Goal: Transaction & Acquisition: Purchase product/service

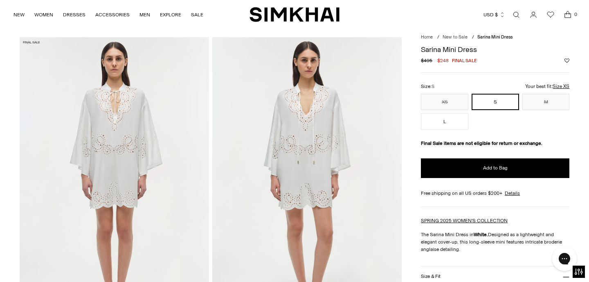
scroll to position [20, 0]
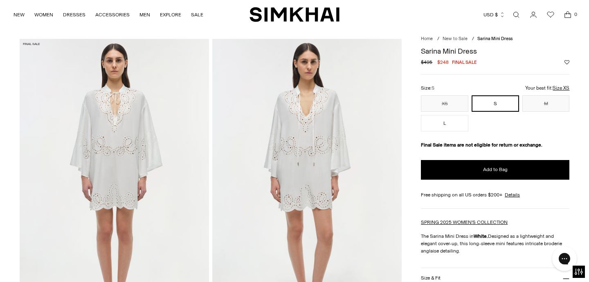
click at [278, 141] on img at bounding box center [306, 181] width 189 height 284
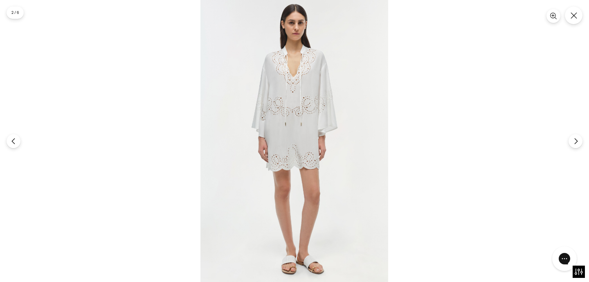
click at [313, 92] on img at bounding box center [294, 141] width 188 height 282
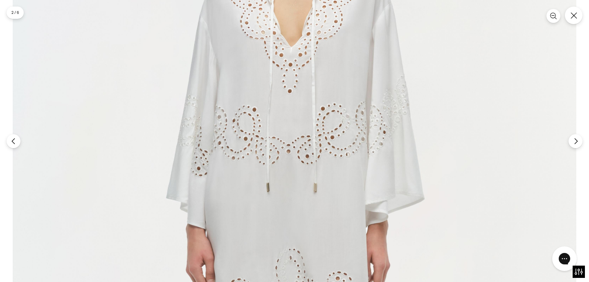
click at [313, 92] on img at bounding box center [294, 238] width 563 height 845
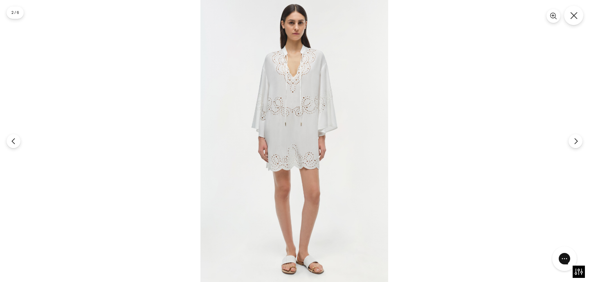
click at [571, 16] on icon "Close" at bounding box center [573, 15] width 7 height 7
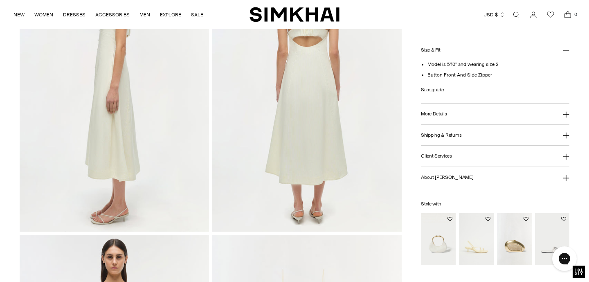
scroll to position [454, 0]
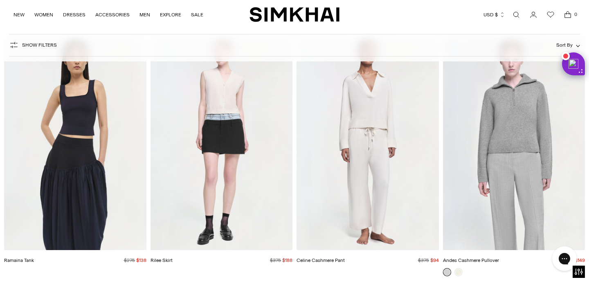
scroll to position [11510, 0]
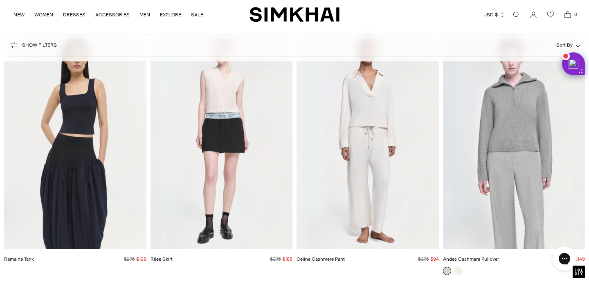
click at [0, 0] on img "Celine Cashmere Pant" at bounding box center [0, 0] width 0 height 0
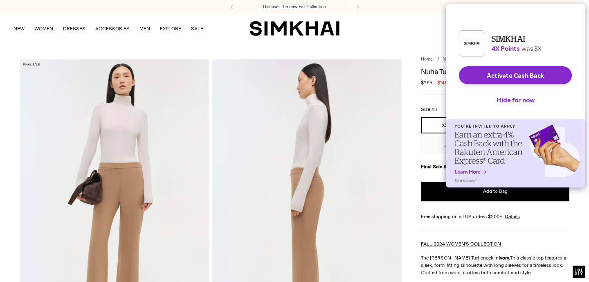
click at [348, 183] on img at bounding box center [306, 201] width 189 height 284
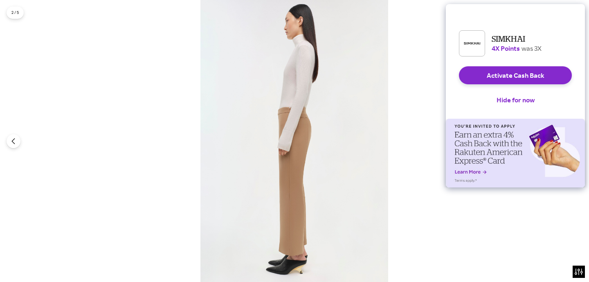
click at [348, 183] on img at bounding box center [294, 141] width 188 height 282
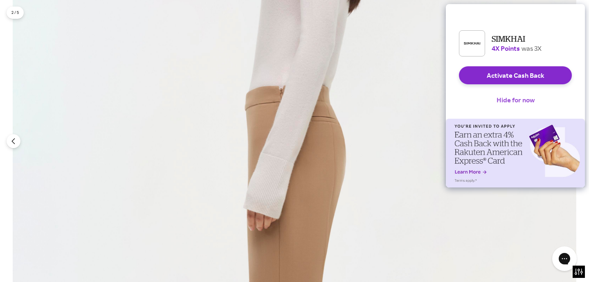
click at [516, 109] on button "Hide for now" at bounding box center [515, 100] width 51 height 18
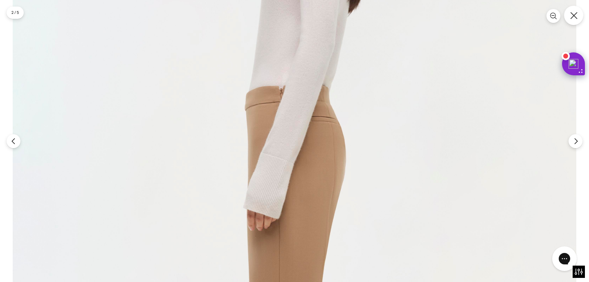
click at [573, 20] on button "Close" at bounding box center [573, 15] width 19 height 19
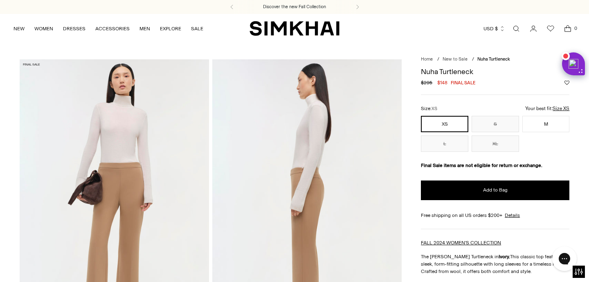
click at [106, 163] on img at bounding box center [114, 201] width 189 height 284
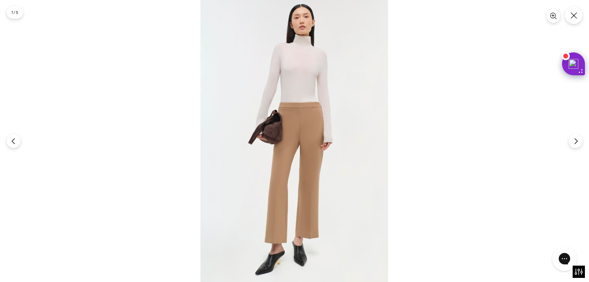
click at [300, 65] on img at bounding box center [294, 141] width 188 height 282
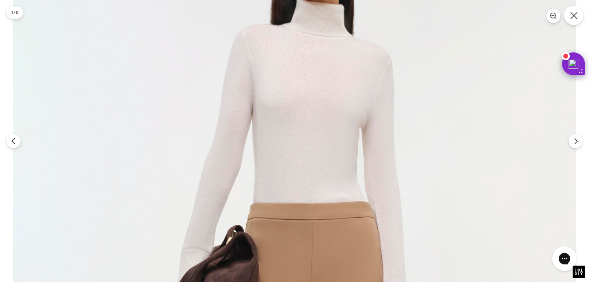
click at [576, 16] on icon "Close" at bounding box center [573, 15] width 7 height 7
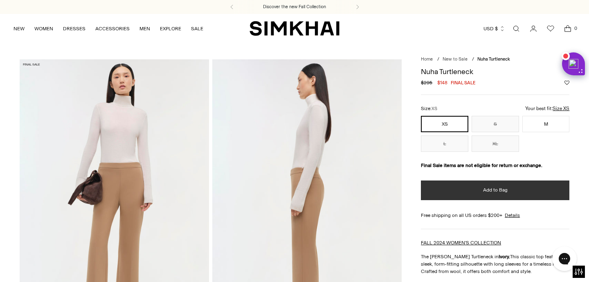
click at [440, 195] on button "Add to Bag" at bounding box center [495, 190] width 148 height 20
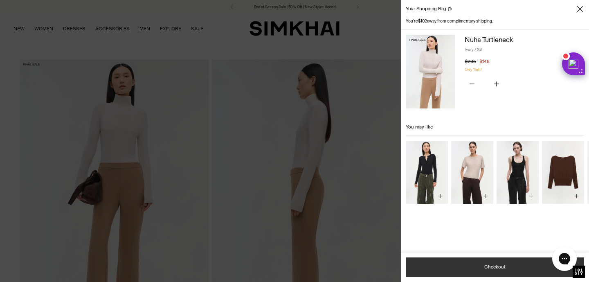
click at [436, 270] on button "Checkout" at bounding box center [495, 267] width 178 height 20
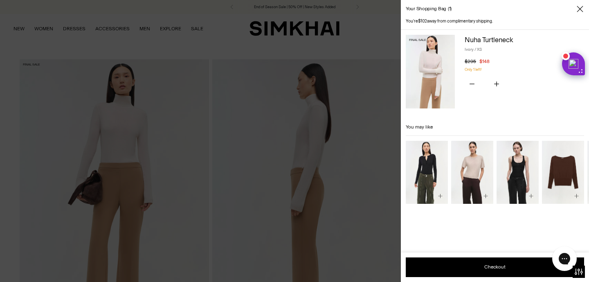
click at [46, 92] on div at bounding box center [294, 141] width 589 height 282
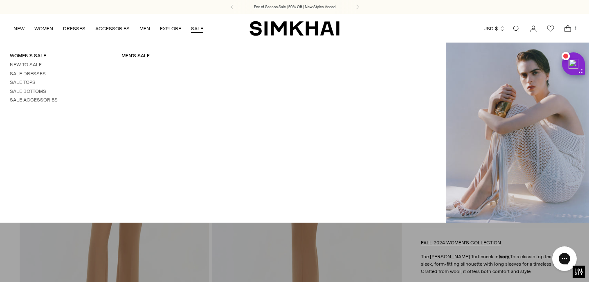
click at [49, 103] on li "Sale Accessories" at bounding box center [56, 99] width 92 height 7
click at [47, 97] on link "Sale Accessories" at bounding box center [34, 100] width 48 height 6
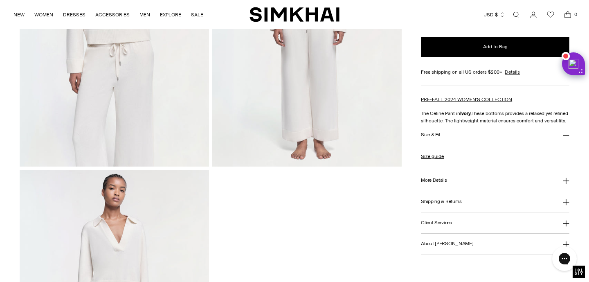
scroll to position [592, 0]
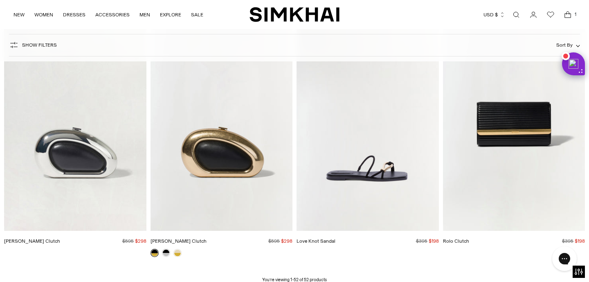
scroll to position [2973, 0]
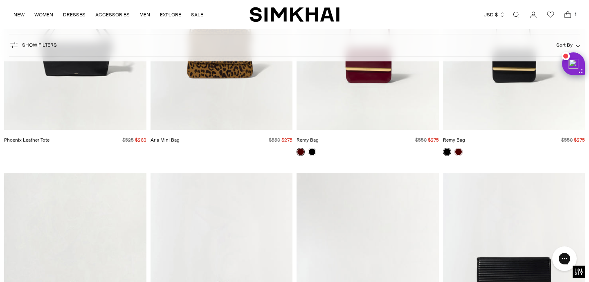
click at [561, 16] on span "Open cart modal" at bounding box center [567, 15] width 16 height 16
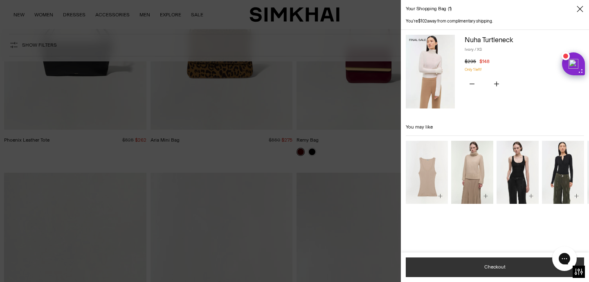
click at [440, 266] on button "Checkout" at bounding box center [495, 267] width 178 height 20
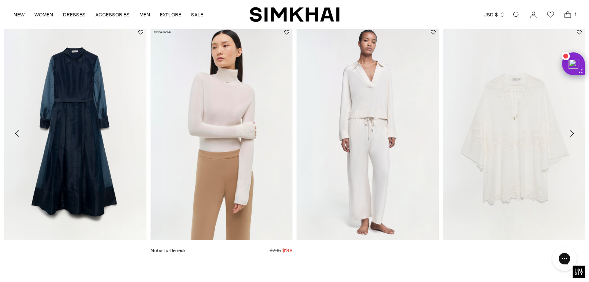
scroll to position [843, 0]
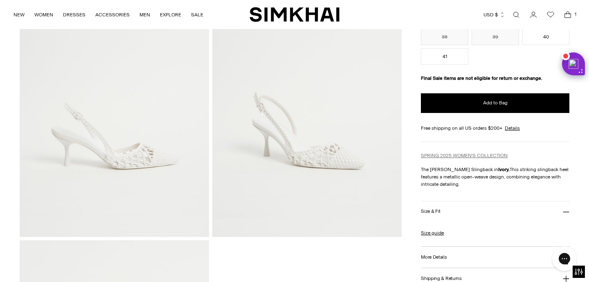
scroll to position [146, 0]
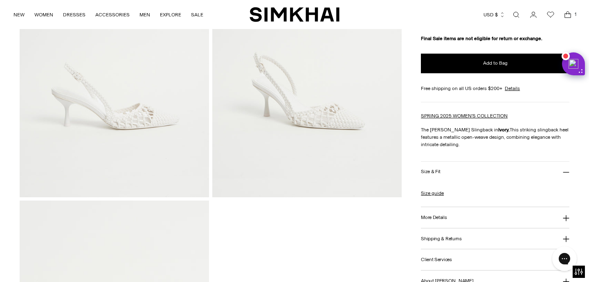
click at [465, 175] on button "Size & Fit" at bounding box center [495, 171] width 148 height 21
click at [460, 173] on button "Size & Fit" at bounding box center [495, 171] width 148 height 21
click at [436, 195] on link "Size guide" at bounding box center [432, 192] width 23 height 7
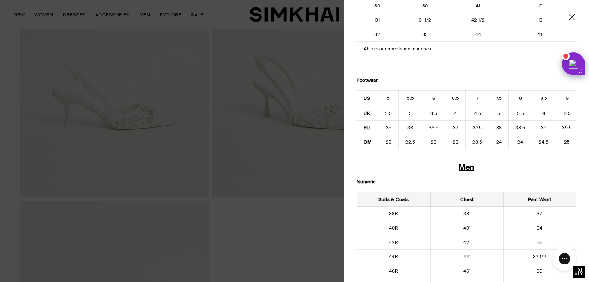
scroll to position [346, 0]
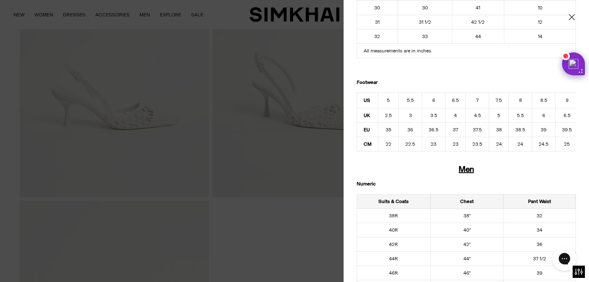
click at [270, 249] on div at bounding box center [294, 141] width 589 height 282
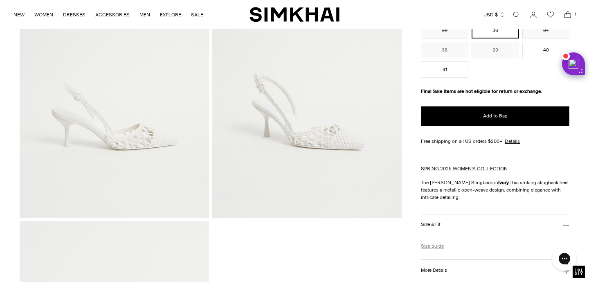
scroll to position [194, 0]
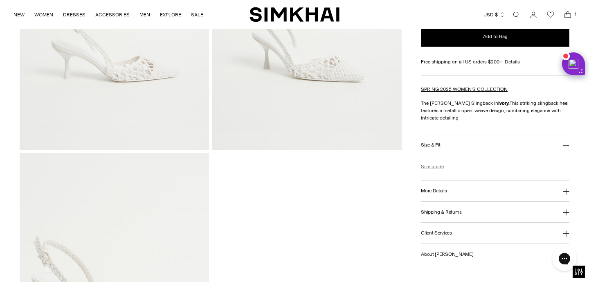
click at [431, 170] on link "Size guide" at bounding box center [432, 166] width 23 height 7
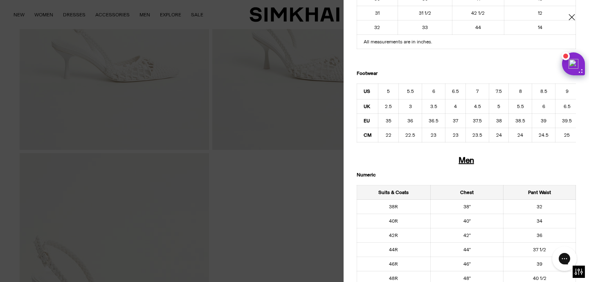
scroll to position [353, 0]
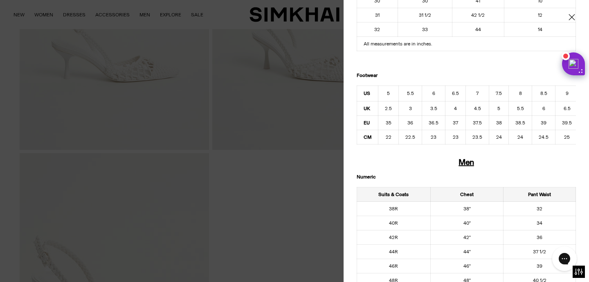
click at [325, 218] on div at bounding box center [294, 141] width 589 height 282
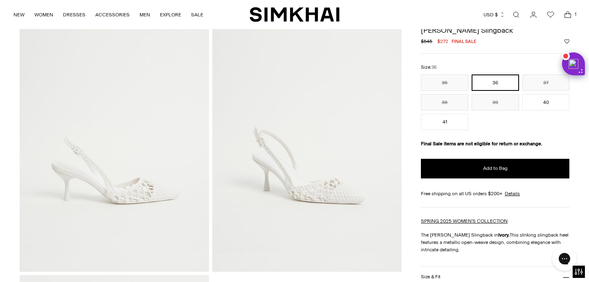
scroll to position [58, 0]
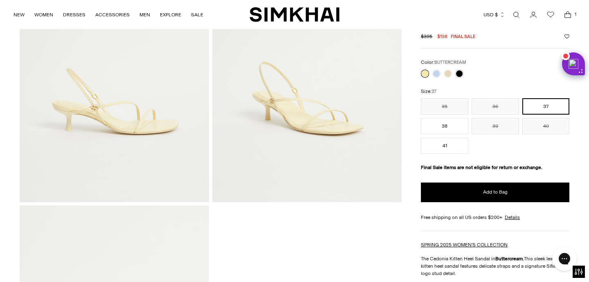
scroll to position [79, 0]
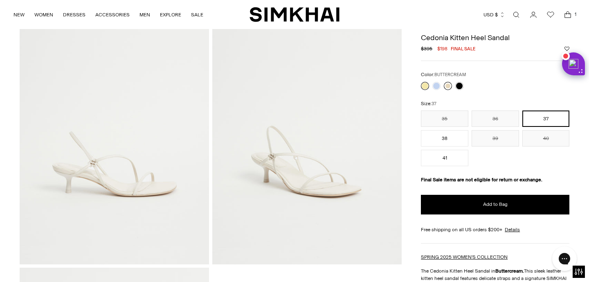
click at [448, 87] on link at bounding box center [448, 86] width 8 height 8
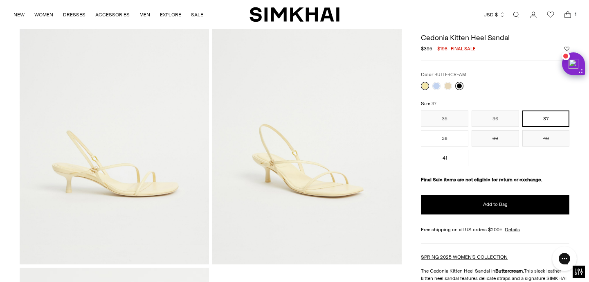
click at [460, 87] on div "**********" at bounding box center [495, 118] width 148 height 95
click at [460, 85] on link at bounding box center [459, 86] width 8 height 8
click at [460, 85] on div "**********" at bounding box center [495, 118] width 148 height 95
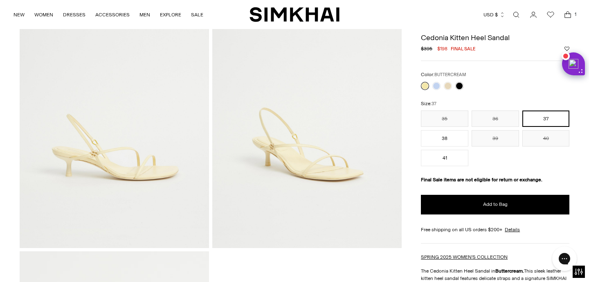
scroll to position [72, 0]
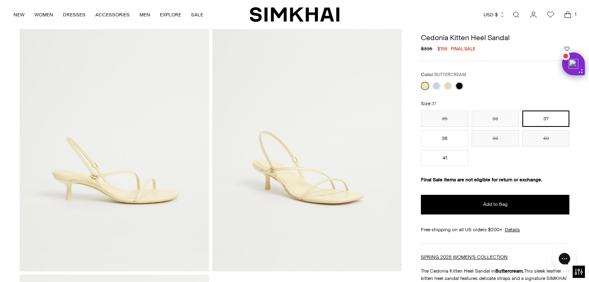
click at [433, 147] on div "35 36 37 38 39 40 41 ** ** ** ** ** ** **" at bounding box center [495, 138] width 148 height 56
click at [439, 137] on button "38" at bounding box center [444, 138] width 47 height 16
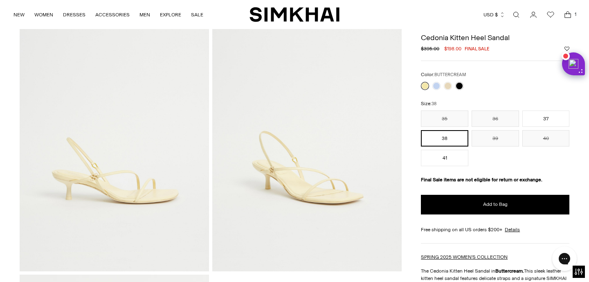
click at [321, 193] on img at bounding box center [306, 129] width 189 height 284
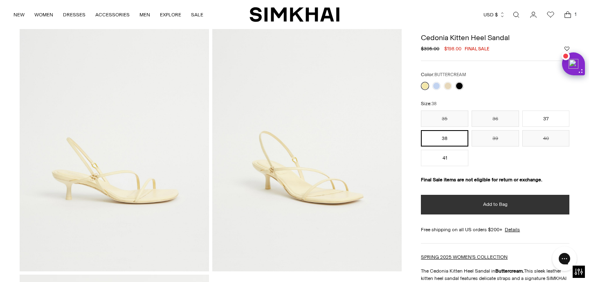
click at [460, 203] on button "Add to Bag" at bounding box center [495, 205] width 148 height 20
